Goal: Transaction & Acquisition: Purchase product/service

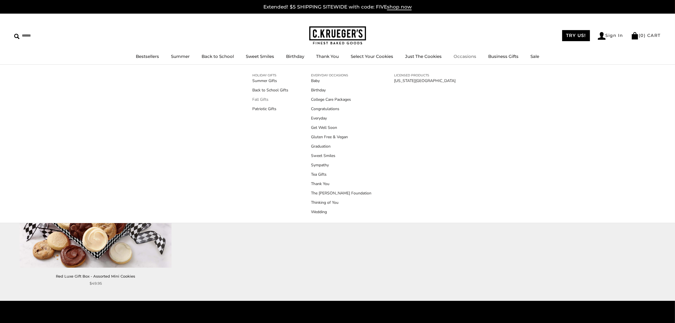
click at [263, 99] on link "Fall Gifts" at bounding box center [271, 99] width 36 height 6
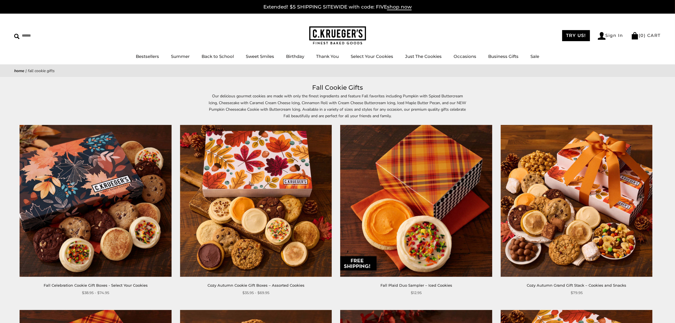
click at [214, 169] on img at bounding box center [256, 201] width 152 height 152
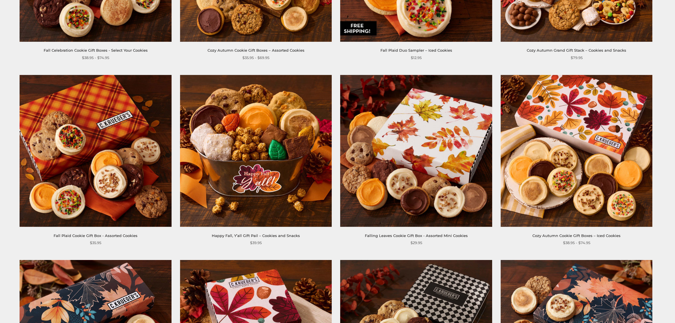
scroll to position [236, 0]
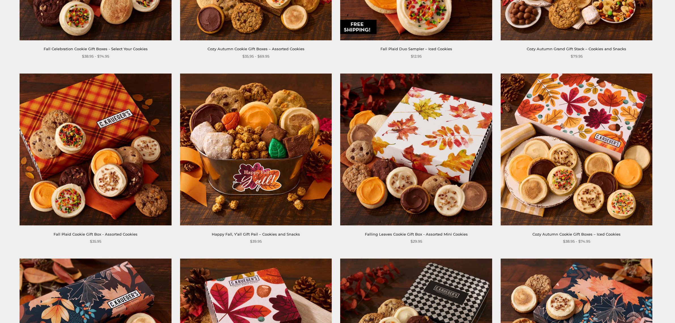
click at [550, 181] on img at bounding box center [577, 149] width 152 height 152
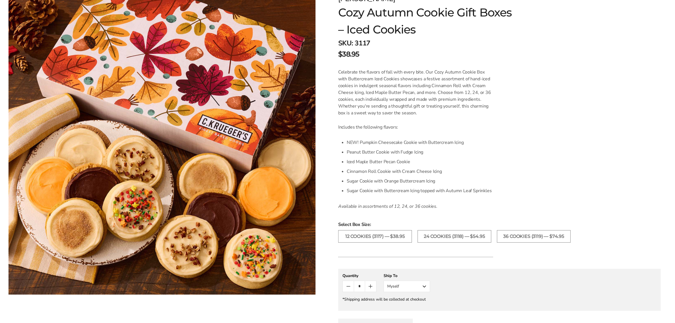
scroll to position [142, 0]
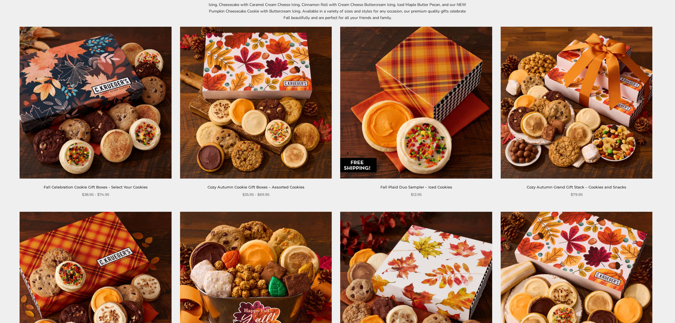
scroll to position [94, 0]
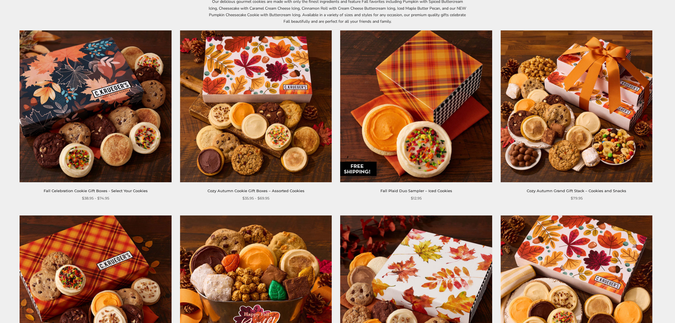
click at [574, 121] on img at bounding box center [577, 106] width 152 height 152
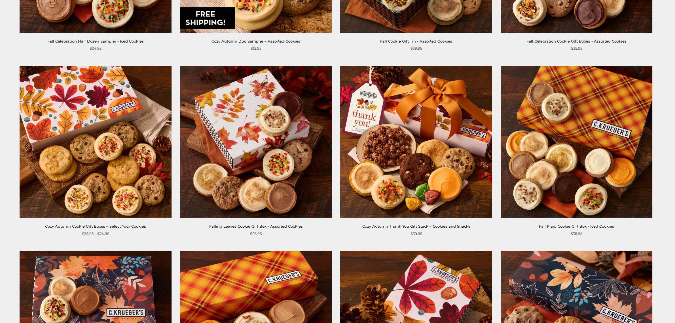
scroll to position [614, 0]
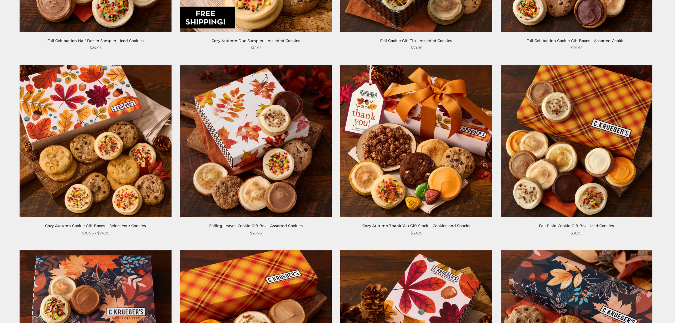
click at [111, 123] on img at bounding box center [96, 141] width 152 height 152
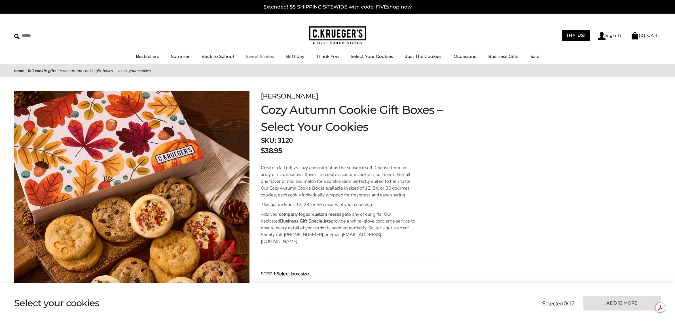
click at [340, 33] on img at bounding box center [337, 35] width 57 height 18
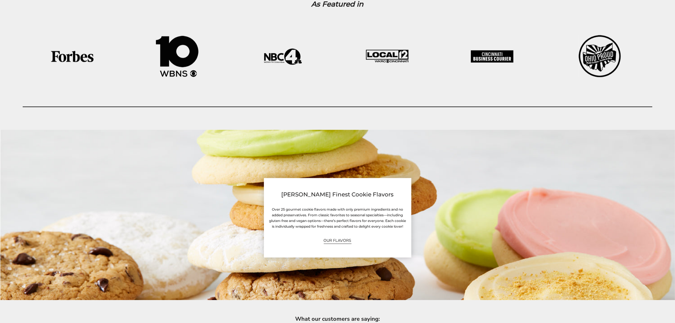
scroll to position [1724, 0]
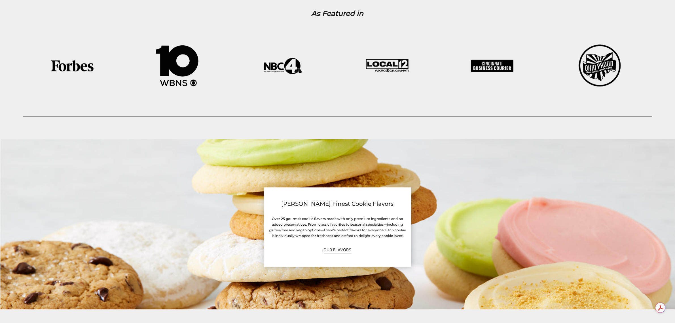
click at [331, 246] on link "OUR FLAVORS" at bounding box center [338, 249] width 28 height 7
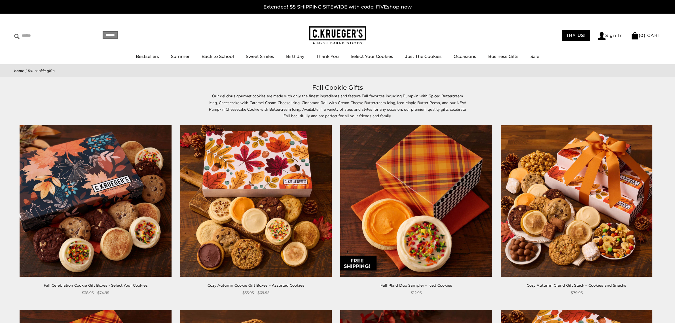
click at [35, 35] on input "Search" at bounding box center [47, 35] width 67 height 9
type input "****"
click at [103, 31] on input "******" at bounding box center [110, 35] width 15 height 8
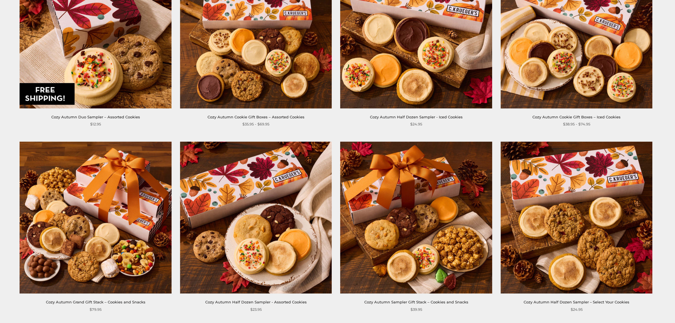
scroll to position [165, 0]
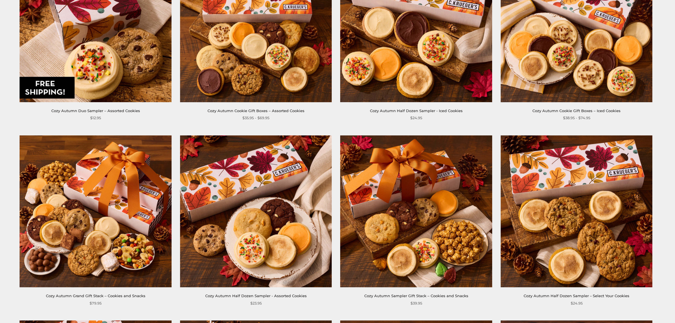
click at [416, 173] on img at bounding box center [416, 211] width 152 height 152
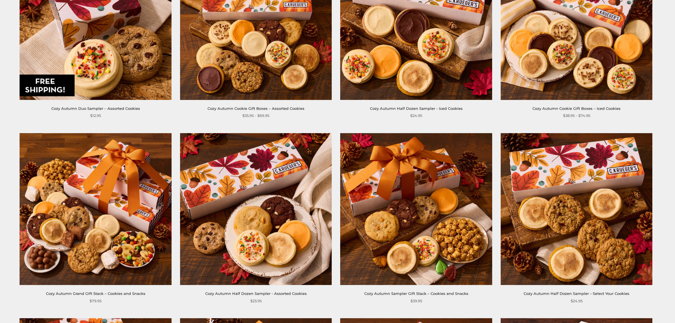
scroll to position [165, 0]
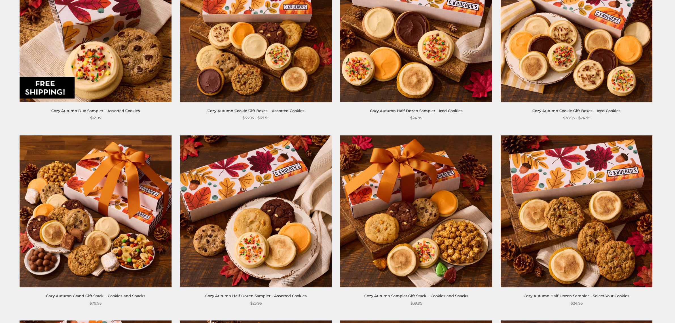
click at [124, 174] on img at bounding box center [96, 211] width 152 height 152
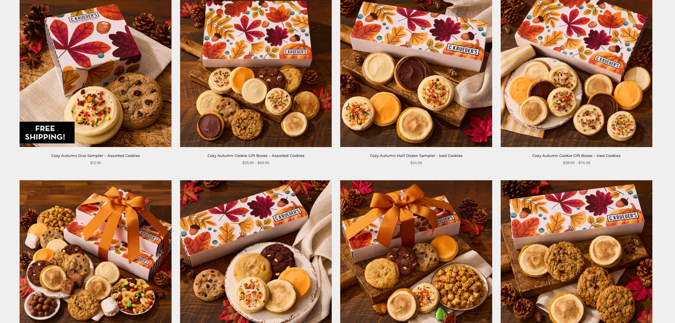
scroll to position [71, 0]
